Goal: Task Accomplishment & Management: Complete application form

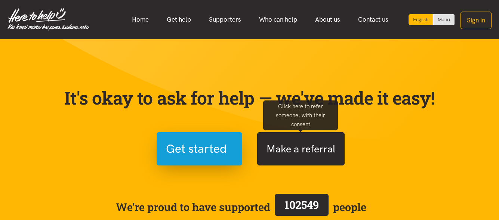
click at [285, 152] on button "Make a referral" at bounding box center [300, 148] width 87 height 33
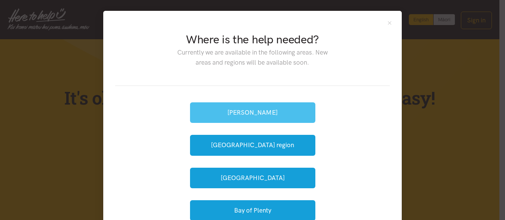
click at [294, 110] on button "[PERSON_NAME]" at bounding box center [252, 112] width 125 height 21
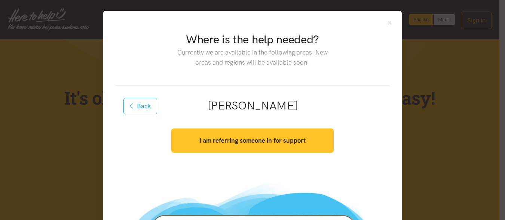
click at [271, 143] on strong "I am referring someone in for support" at bounding box center [252, 140] width 106 height 7
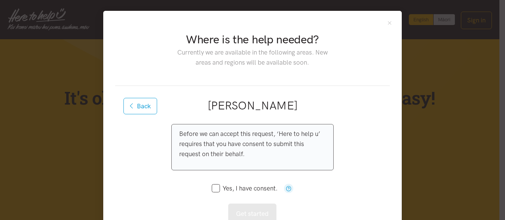
click at [212, 184] on icon at bounding box center [216, 188] width 8 height 8
click at [212, 188] on input "Yes, I have consent." at bounding box center [245, 188] width 66 height 6
checkbox input "true"
click at [258, 214] on button "Get started" at bounding box center [252, 214] width 48 height 21
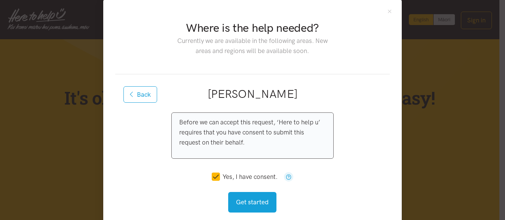
scroll to position [24, 0]
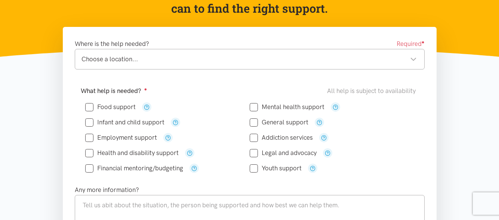
scroll to position [113, 0]
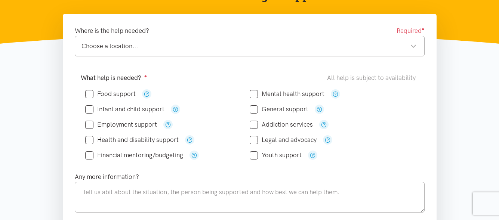
drag, startPoint x: 502, startPoint y: 48, endPoint x: 504, endPoint y: 71, distance: 22.9
click at [311, 45] on div "Choose a location..." at bounding box center [249, 46] width 335 height 10
click at [127, 51] on div "Choose a location..." at bounding box center [249, 46] width 335 height 10
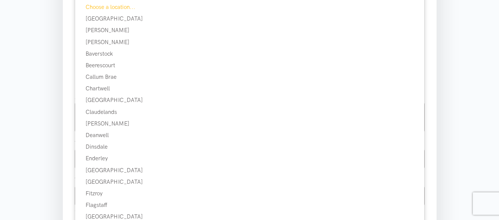
scroll to position [195, 0]
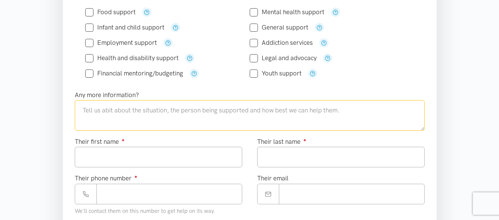
click at [132, 119] on textarea at bounding box center [250, 115] width 350 height 31
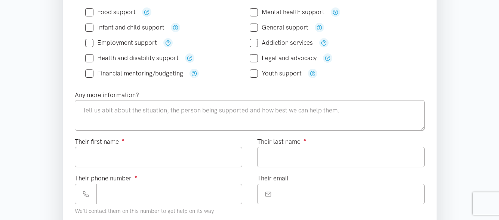
click at [91, 10] on input "Food support" at bounding box center [110, 12] width 50 height 6
checkbox input "true"
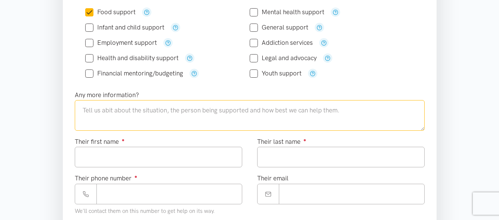
click at [140, 109] on textarea at bounding box center [250, 115] width 350 height 31
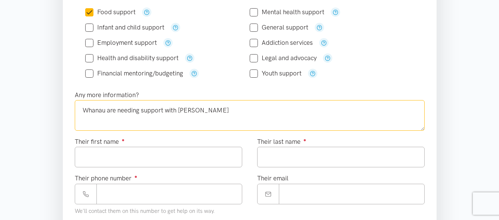
type textarea "Whanau are needing support with kai"
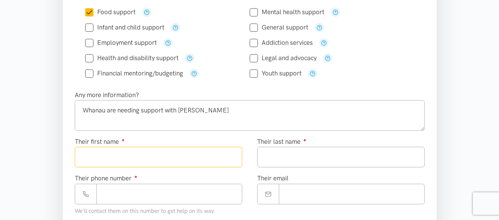
click at [143, 158] on input "Their first name ●" at bounding box center [158, 157] width 167 height 21
type input "******"
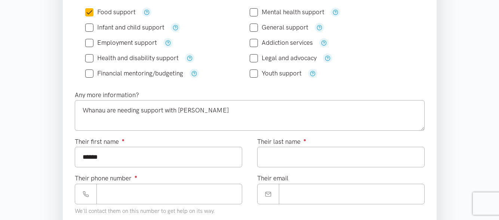
click at [295, 145] on label "Their last name ●" at bounding box center [281, 142] width 49 height 10
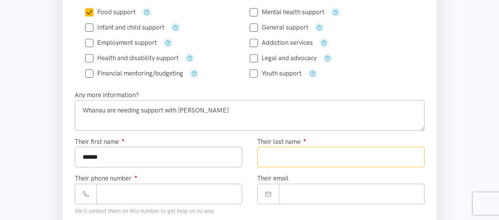
click at [295, 147] on input "Their last name ●" at bounding box center [340, 157] width 167 height 21
type input "*********"
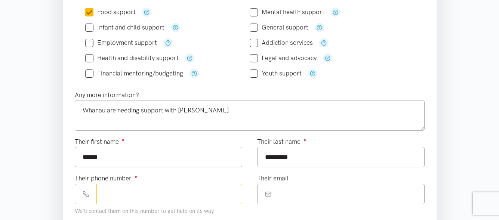
click at [219, 196] on input "Their phone number ●" at bounding box center [169, 194] width 146 height 21
paste input "**********"
type input "**********"
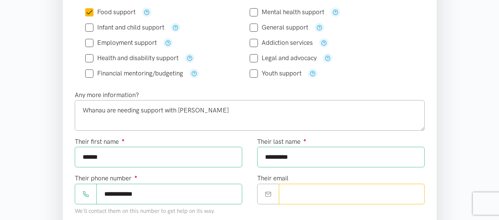
click at [421, 185] on input "Their email" at bounding box center [352, 194] width 146 height 21
click at [428, 170] on div "Their last name ● *********" at bounding box center [341, 155] width 182 height 37
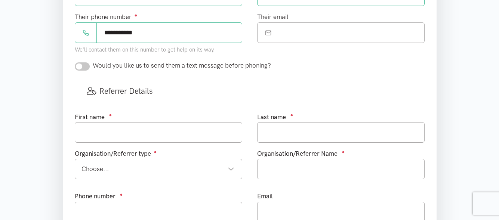
scroll to position [355, 0]
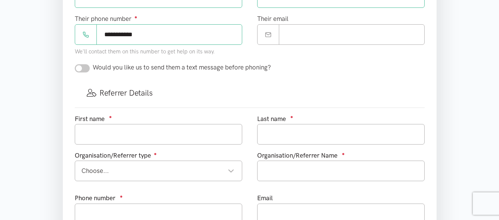
click at [88, 68] on input "checkbox" at bounding box center [82, 68] width 15 height 8
checkbox input "true"
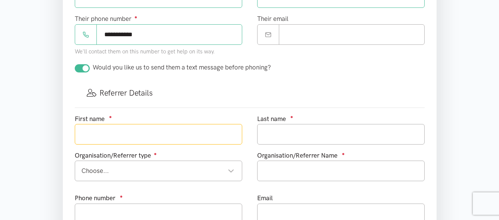
click at [113, 133] on input "text" at bounding box center [158, 134] width 167 height 21
type input "Y"
type input "Talia"
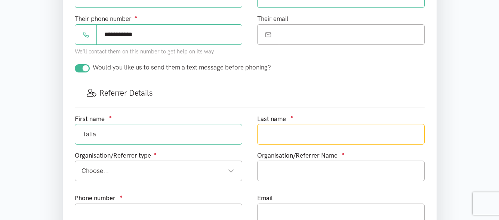
click at [277, 133] on input "text" at bounding box center [340, 134] width 167 height 21
click at [193, 179] on div "Choose... Choose..." at bounding box center [158, 171] width 167 height 21
type input "Enoka"
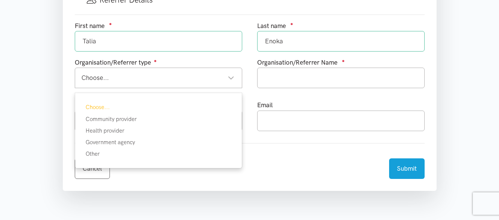
scroll to position [450, 0]
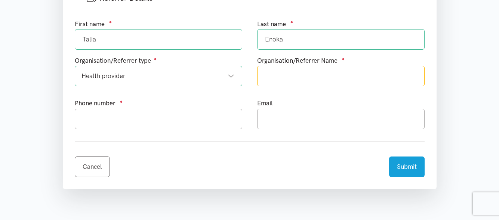
click at [329, 79] on input "text" at bounding box center [340, 76] width 167 height 21
type input "Te Ngakauakiwa Charitable Trust"
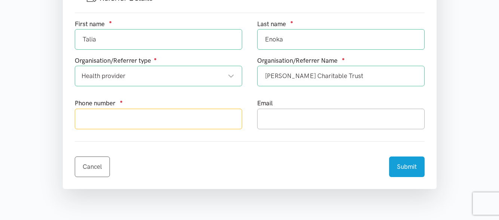
click at [185, 125] on input "text" at bounding box center [158, 119] width 167 height 21
type input "0220305043"
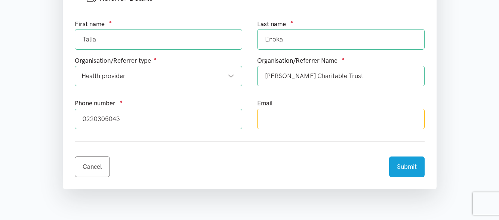
click at [305, 118] on input "text" at bounding box center [340, 119] width 167 height 21
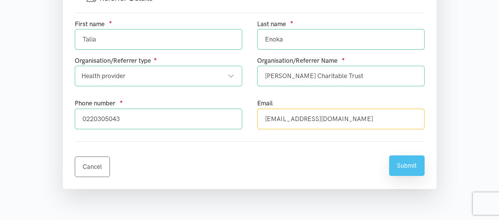
type input "talia.enoka@tengakauakiwa.com"
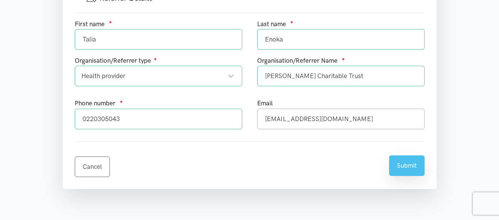
click at [396, 167] on button "Submit" at bounding box center [407, 166] width 36 height 21
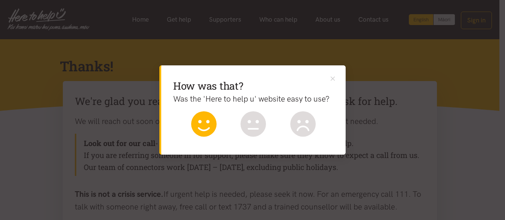
click at [200, 123] on icon at bounding box center [203, 121] width 11 height 3
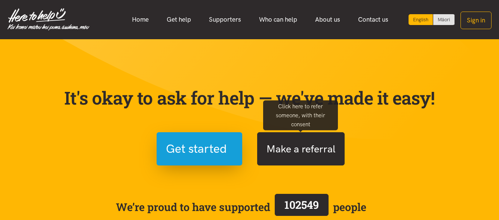
click at [295, 142] on button "Make a referral" at bounding box center [300, 148] width 87 height 33
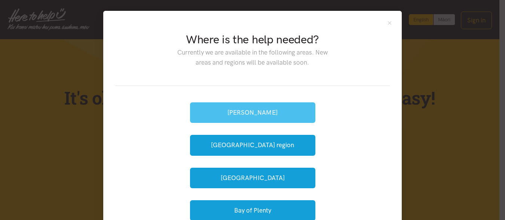
click at [216, 118] on button "[PERSON_NAME]" at bounding box center [252, 112] width 125 height 21
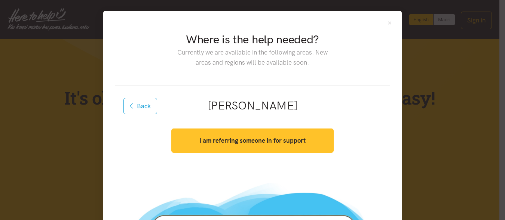
click at [225, 144] on strong "I am referring someone in for support" at bounding box center [252, 140] width 106 height 7
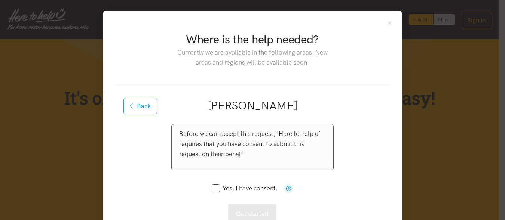
click at [213, 189] on input "Yes, I have consent." at bounding box center [245, 188] width 66 height 6
checkbox input "true"
click at [239, 210] on button "Get started" at bounding box center [252, 214] width 48 height 21
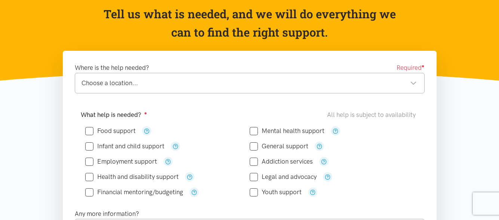
drag, startPoint x: 501, startPoint y: 41, endPoint x: 503, endPoint y: 55, distance: 14.1
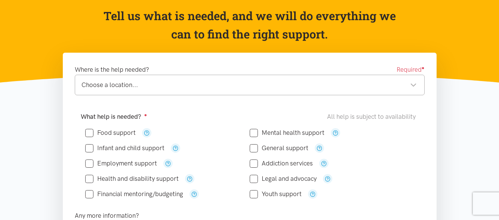
click at [225, 84] on div "Choose a location..." at bounding box center [249, 85] width 335 height 10
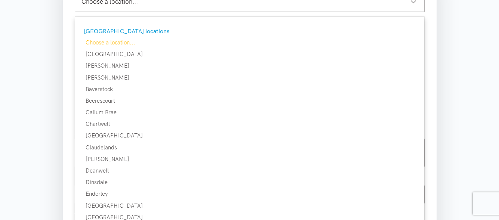
scroll to position [162, 0]
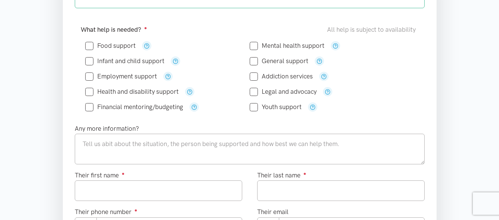
click at [90, 43] on input "Food support" at bounding box center [110, 46] width 50 height 6
checkbox input "true"
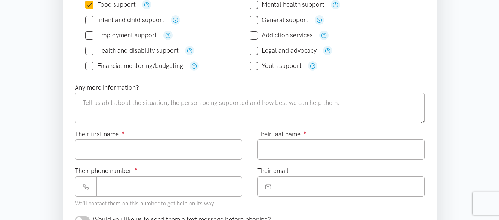
scroll to position [216, 0]
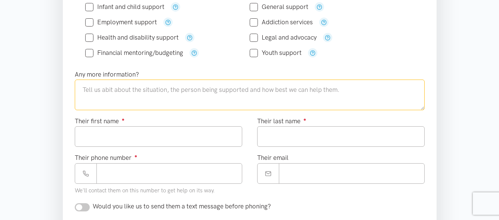
click at [326, 91] on textarea at bounding box center [250, 95] width 350 height 31
type textarea "Whanau are needing support with Kai"
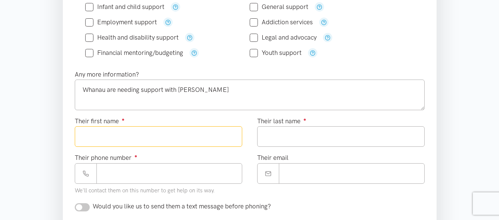
click at [231, 138] on input "Their first name ●" at bounding box center [158, 136] width 167 height 21
type input "*****"
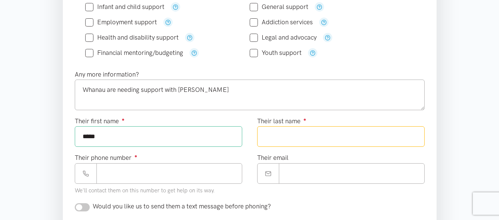
click at [315, 143] on input "Their last name ●" at bounding box center [340, 136] width 167 height 21
type input "******"
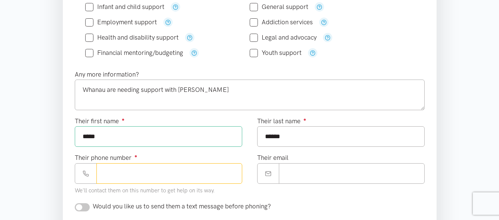
click at [207, 183] on input "Their phone number ●" at bounding box center [169, 173] width 146 height 21
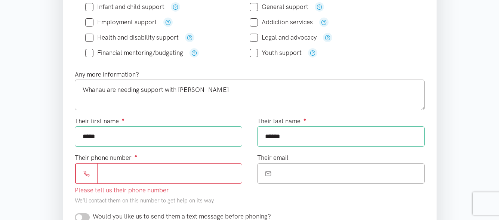
paste input "**********"
type input "**********"
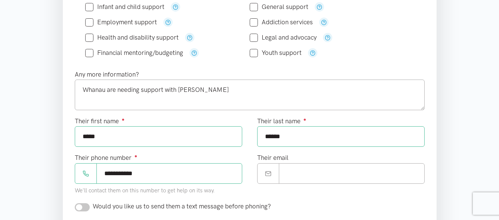
click at [312, 205] on form "Where is the help needed? Required ● Dinsdale Dinsdale Hamilton locations Choos…" at bounding box center [250, 167] width 350 height 488
click at [86, 207] on input "checkbox" at bounding box center [82, 207] width 15 height 8
checkbox input "true"
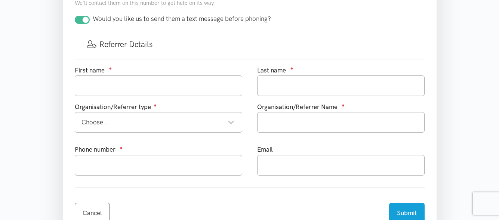
scroll to position [402, 0]
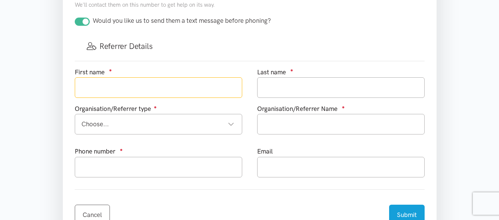
click at [210, 88] on input "text" at bounding box center [158, 87] width 167 height 21
type input "t"
type input "Talia"
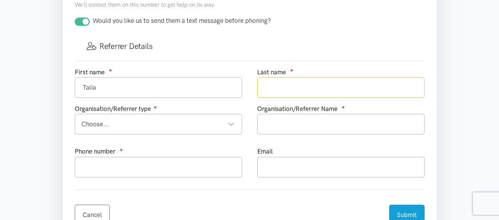
click at [290, 90] on input "text" at bounding box center [340, 87] width 167 height 21
click at [216, 124] on div "Choose..." at bounding box center [158, 124] width 153 height 10
type input "Enoka"
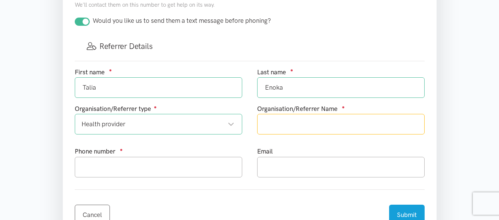
click at [296, 124] on input "text" at bounding box center [340, 124] width 167 height 21
type input "Te Ngakauakiwa Charitable Trust"
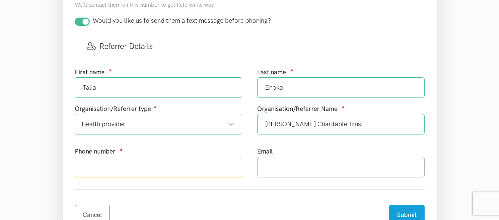
click at [185, 167] on input "text" at bounding box center [158, 167] width 167 height 21
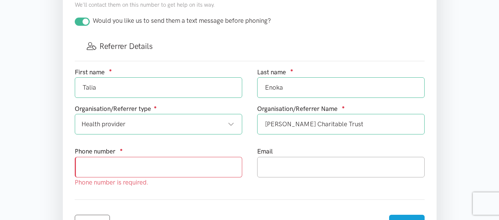
paste input "64225295089"
type input "64225295089"
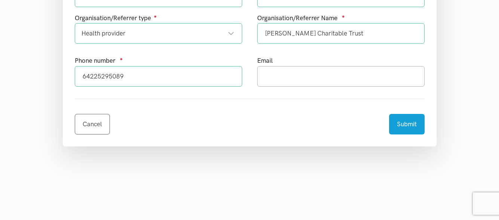
scroll to position [494, 0]
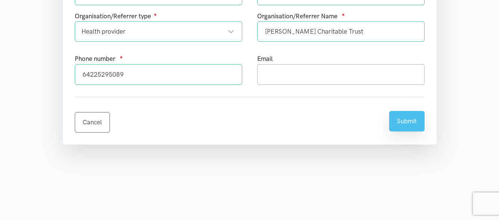
click at [413, 127] on button "Submit" at bounding box center [407, 121] width 36 height 21
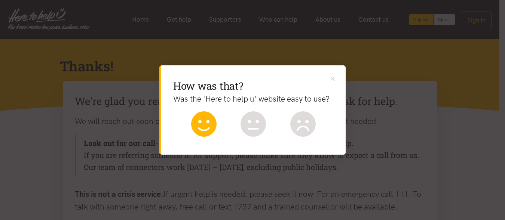
click at [209, 128] on icon at bounding box center [203, 123] width 25 height 25
